Goal: Find specific page/section: Find specific page/section

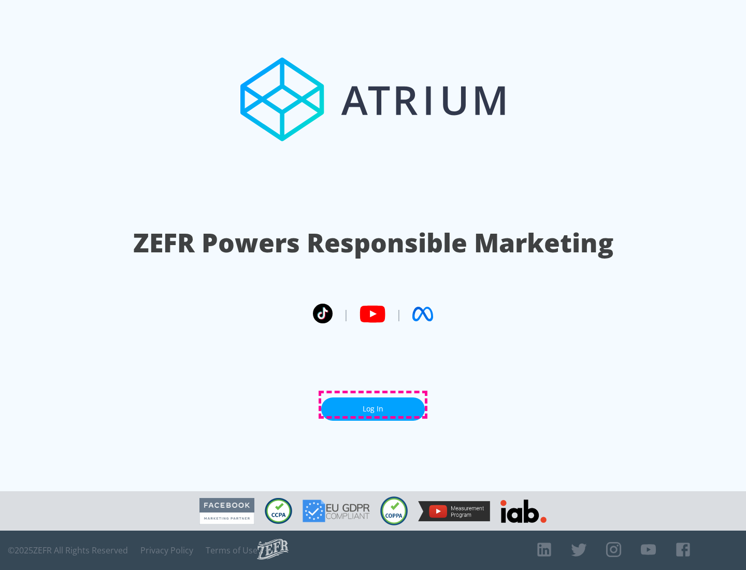
click at [373, 405] on link "Log In" at bounding box center [373, 408] width 104 height 23
